Goal: Task Accomplishment & Management: Complete application form

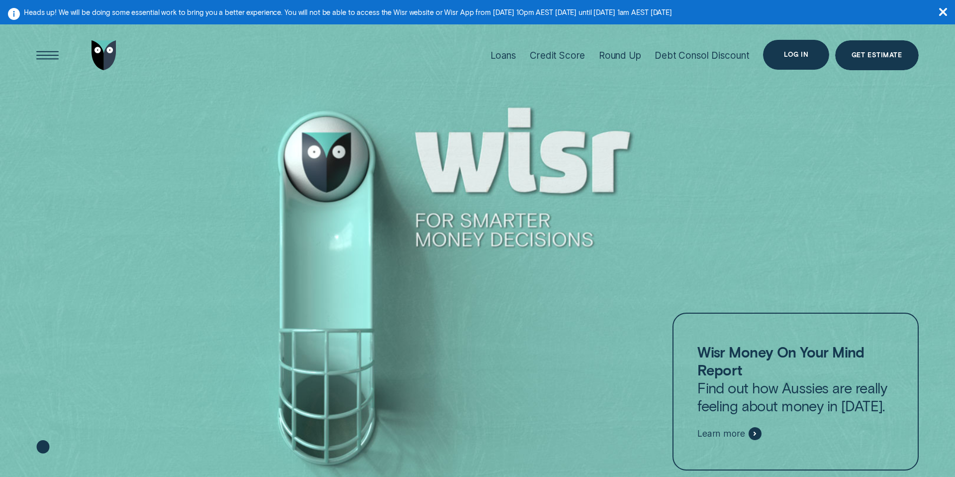
click at [794, 59] on div "Log in" at bounding box center [796, 55] width 66 height 30
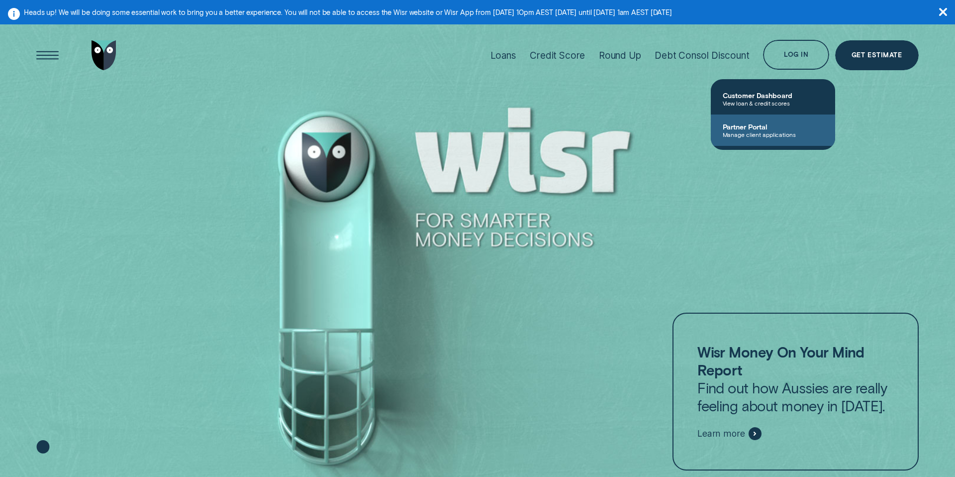
click at [771, 132] on span "Manage client applications" at bounding box center [773, 134] width 100 height 7
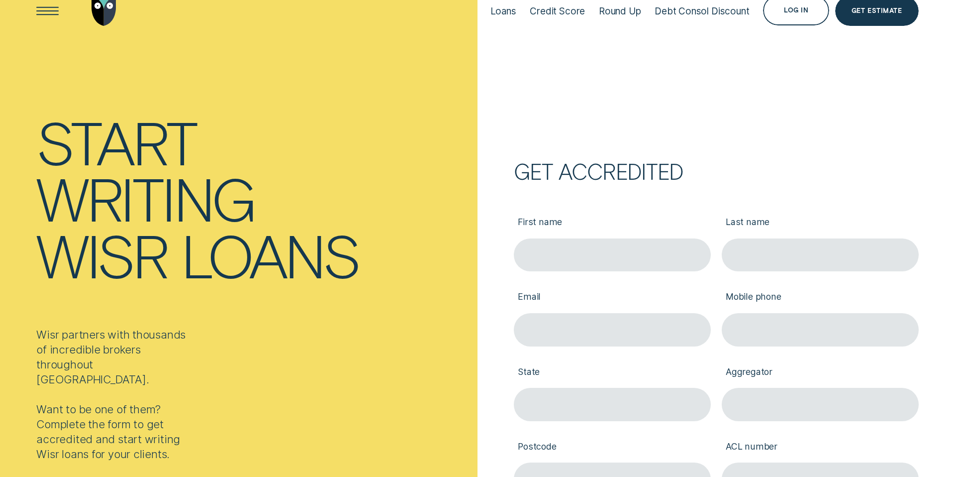
scroll to position [45, 0]
click at [584, 252] on input "First name" at bounding box center [612, 254] width 197 height 33
type input "[PERSON_NAME]"
click at [763, 246] on input "Last name" at bounding box center [820, 254] width 197 height 33
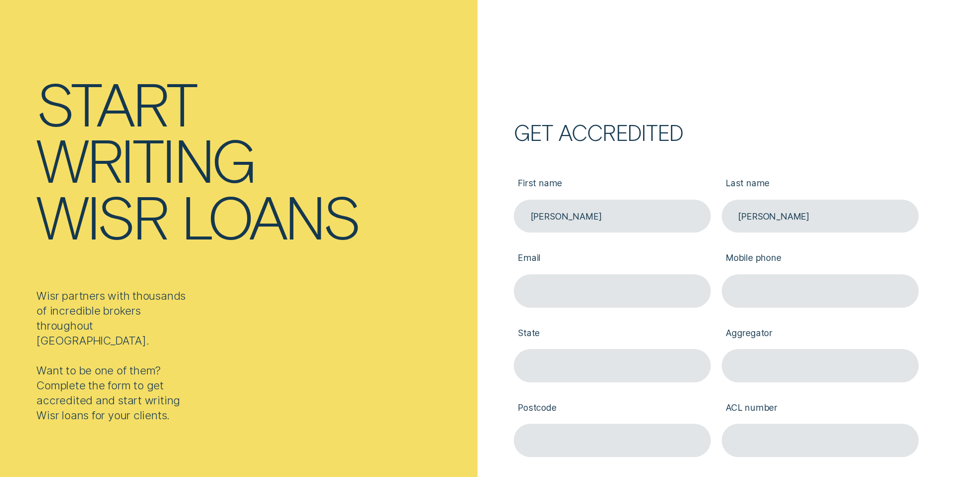
scroll to position [94, 0]
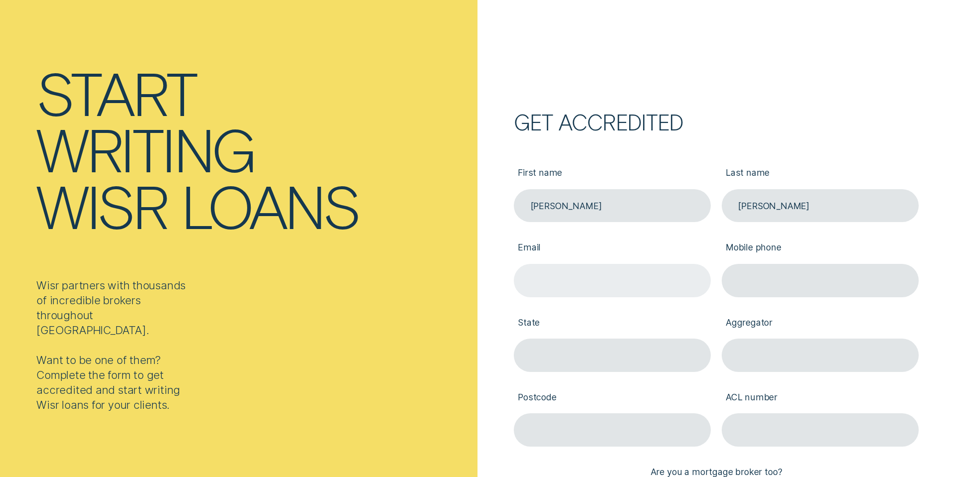
type input "Mason"
click at [652, 290] on input "Email" at bounding box center [612, 280] width 197 height 33
type input "jamie.mason@loanmarket.com.au"
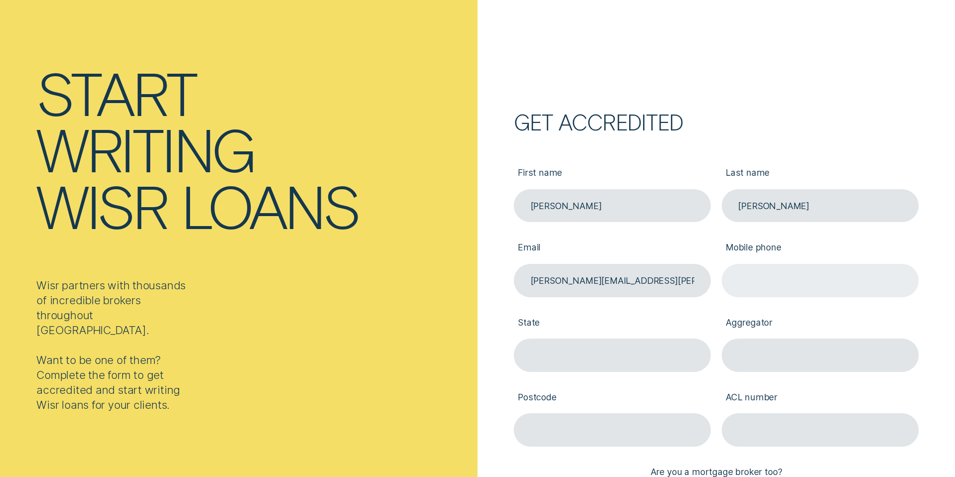
click at [771, 284] on input "Mobile phone" at bounding box center [820, 280] width 197 height 33
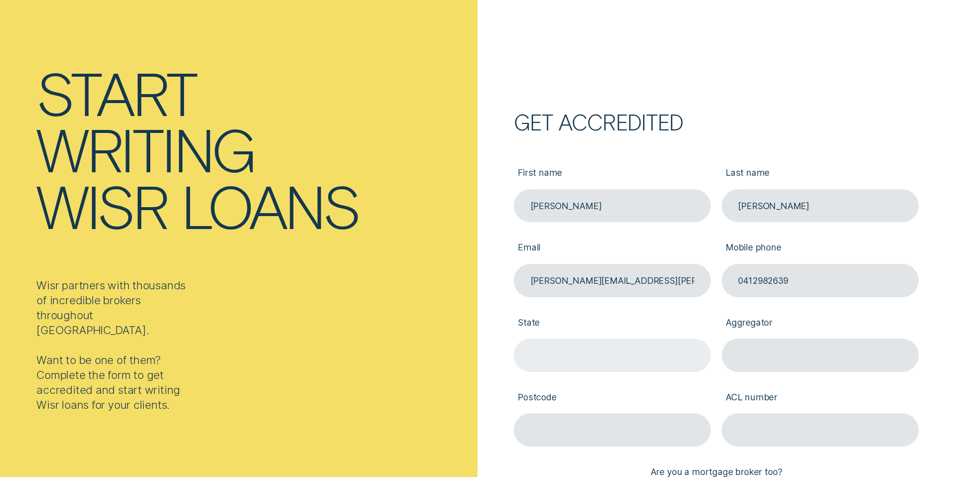
type input "0412982639"
click at [680, 347] on input "State" at bounding box center [612, 354] width 197 height 33
type input "QLD"
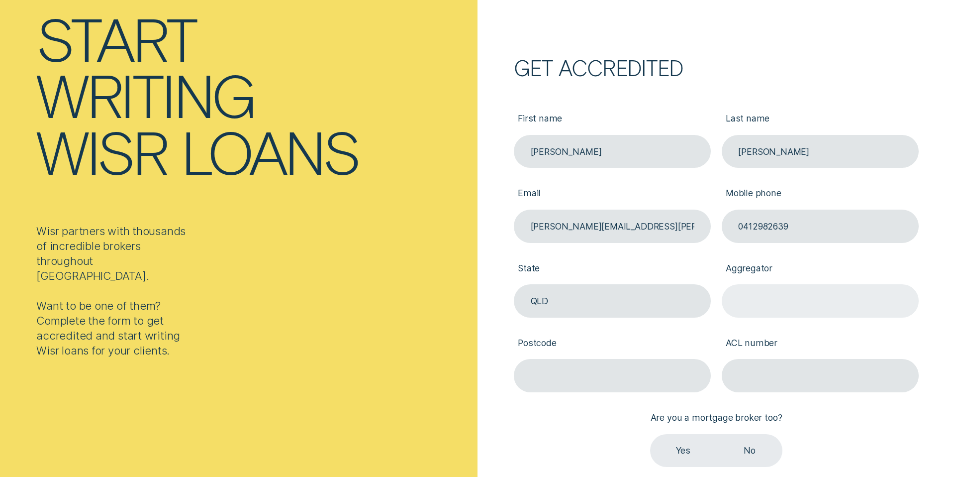
click at [776, 307] on input "Aggregator" at bounding box center [820, 300] width 197 height 33
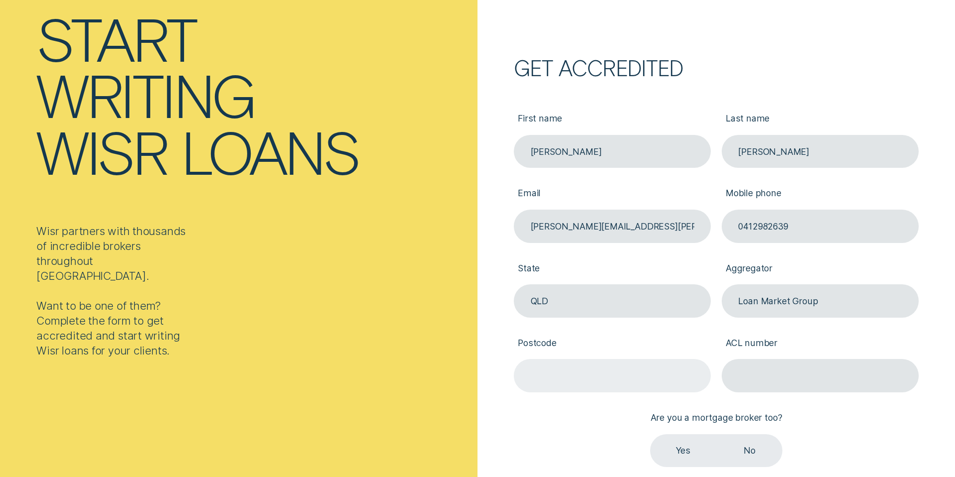
type input "Loan Market Group"
click at [657, 382] on input "Postcode" at bounding box center [612, 375] width 197 height 33
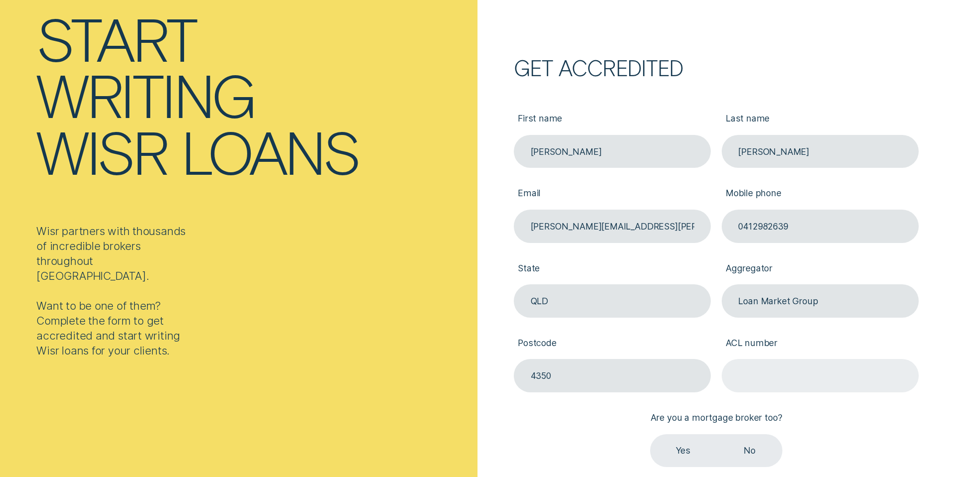
type input "4350"
click at [793, 372] on input "ACL number" at bounding box center [820, 375] width 197 height 33
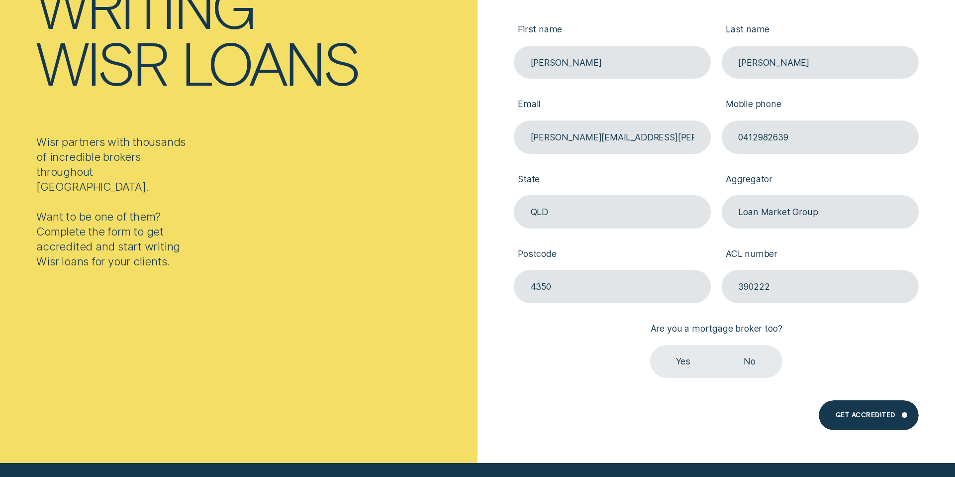
scroll to position [254, 0]
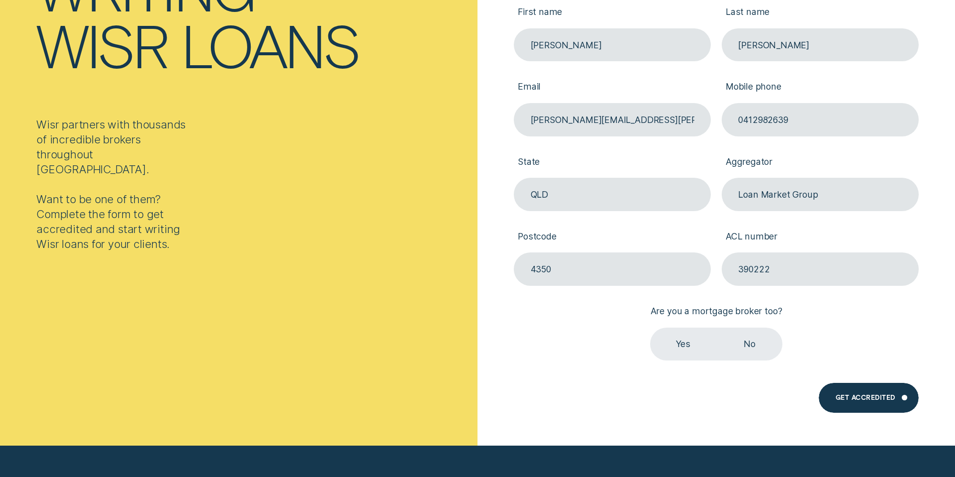
type input "390222"
click at [689, 346] on label "Yes" at bounding box center [683, 343] width 66 height 33
click at [650, 327] on input "Yes" at bounding box center [650, 327] width 0 height 0
click at [887, 404] on div "Get Accredited" at bounding box center [868, 398] width 99 height 30
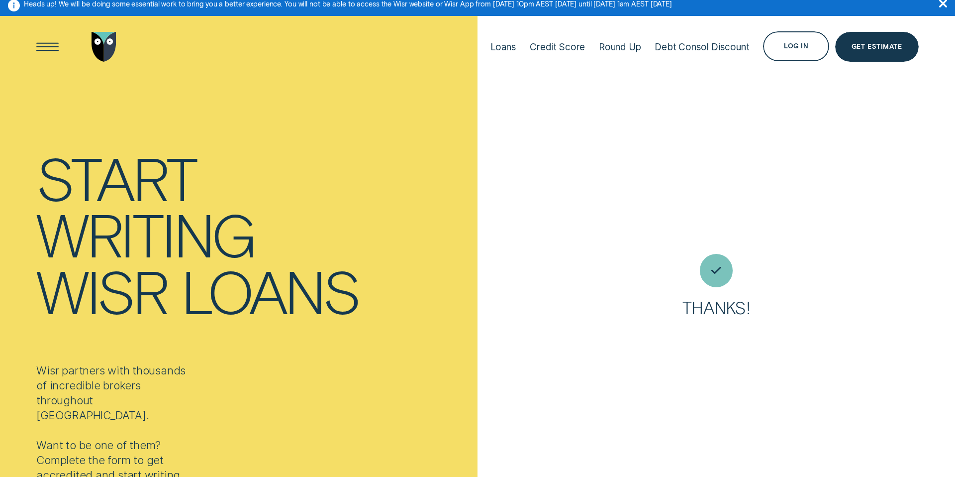
scroll to position [24, 0]
